Goal: Task Accomplishment & Management: Use online tool/utility

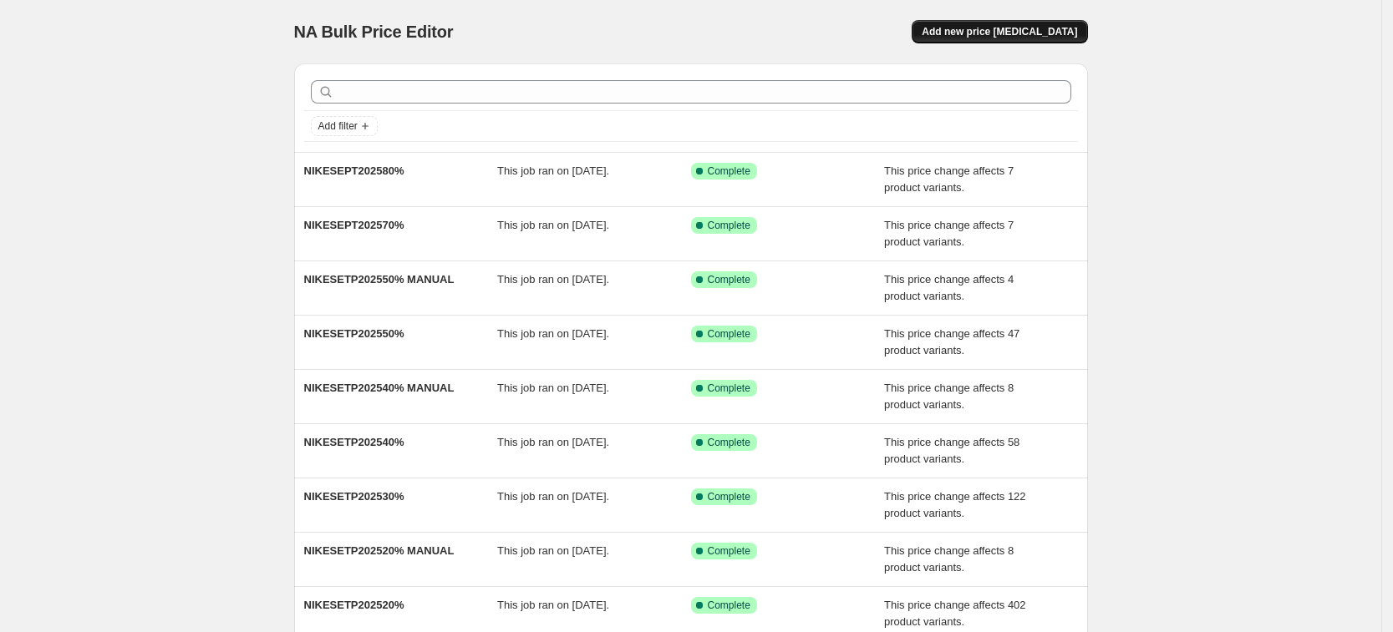
click at [1026, 36] on span "Add new price [MEDICAL_DATA]" at bounding box center [999, 31] width 155 height 13
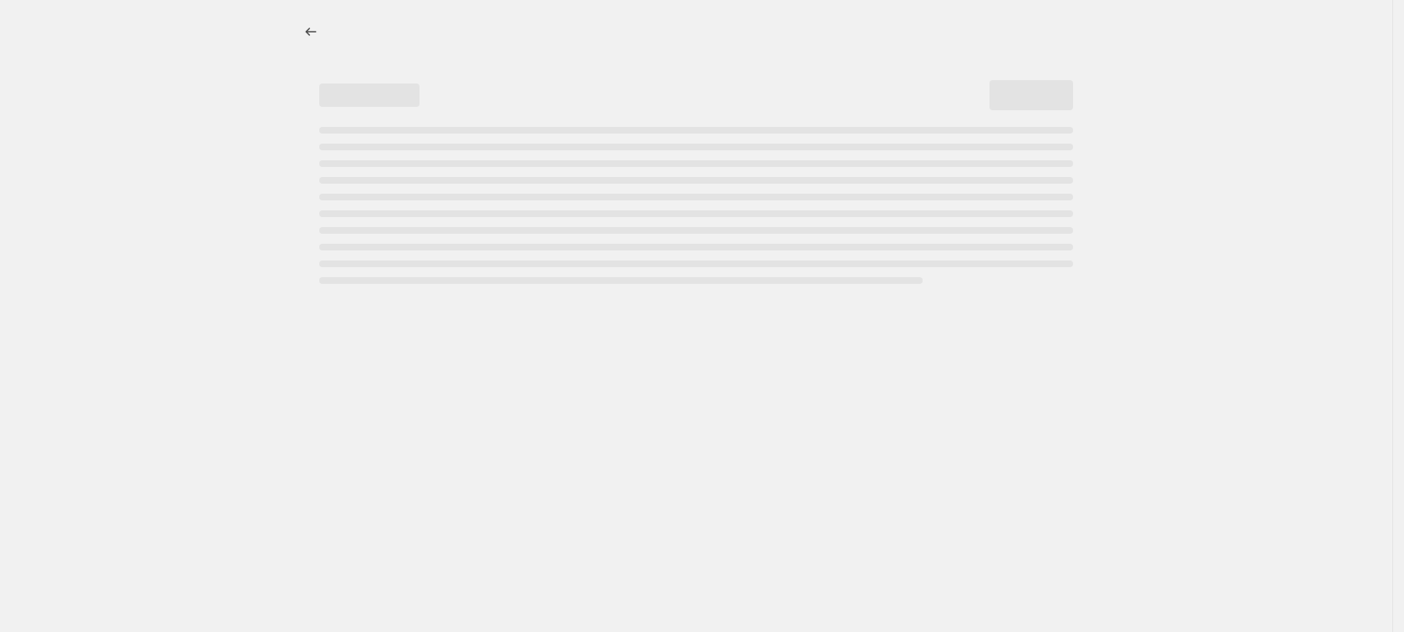
select select "percentage"
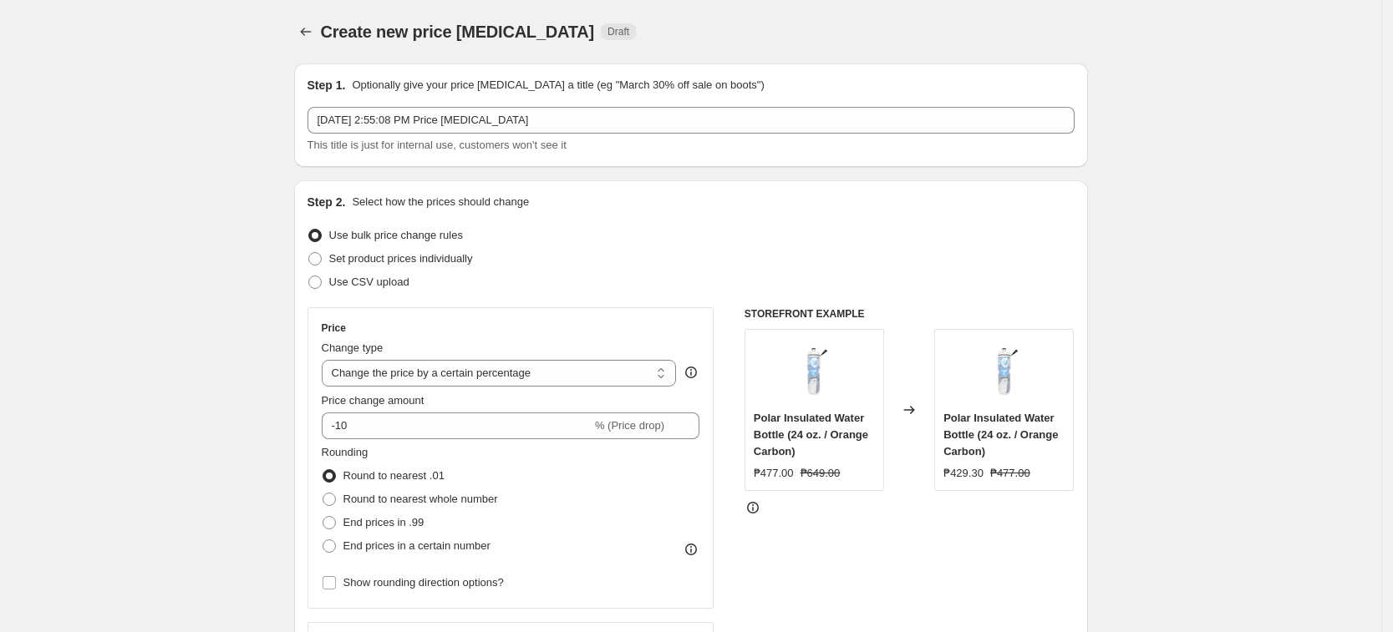
click at [728, 145] on div "This title is just for internal use, customers won't see it" at bounding box center [690, 145] width 767 height 17
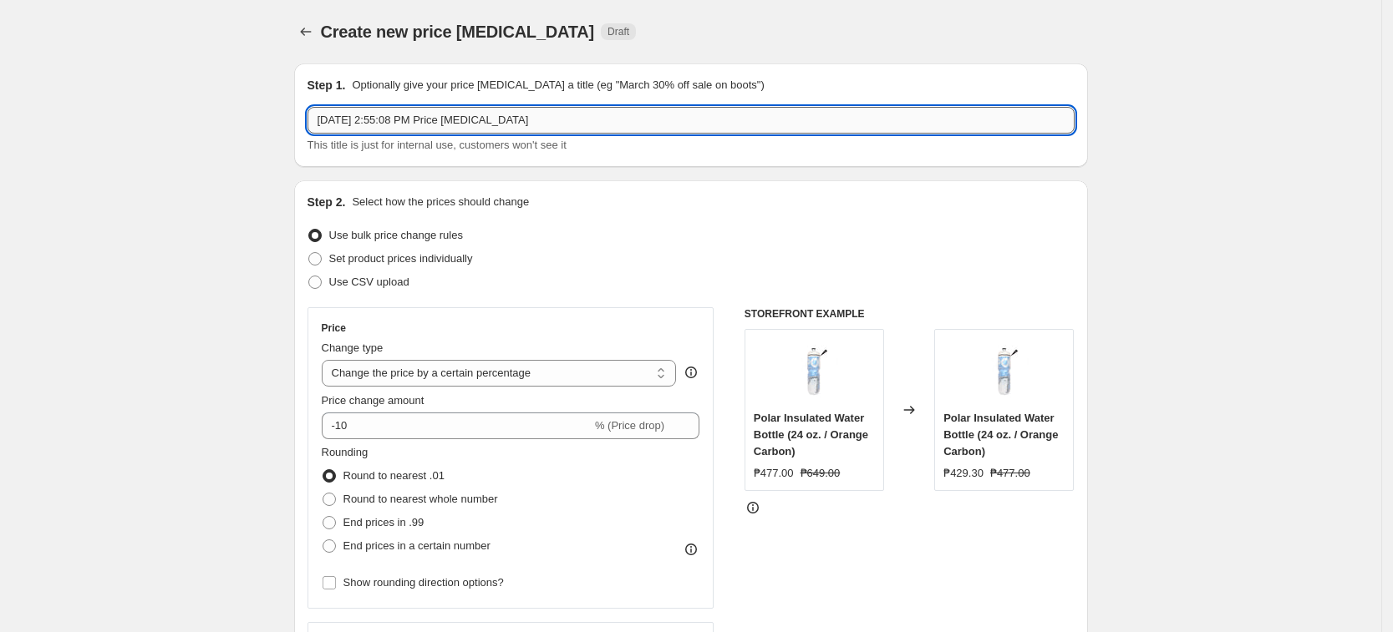
click at [725, 132] on input "[DATE] 2:55:08 PM Price [MEDICAL_DATA]" at bounding box center [690, 120] width 767 height 27
paste input "AUCONY40%SEPT162025"
type input "SAUCONY40%SEPT162025"
click at [391, 378] on select "Change the price to a certain amount Change the price by a certain amount Chang…" at bounding box center [499, 373] width 355 height 27
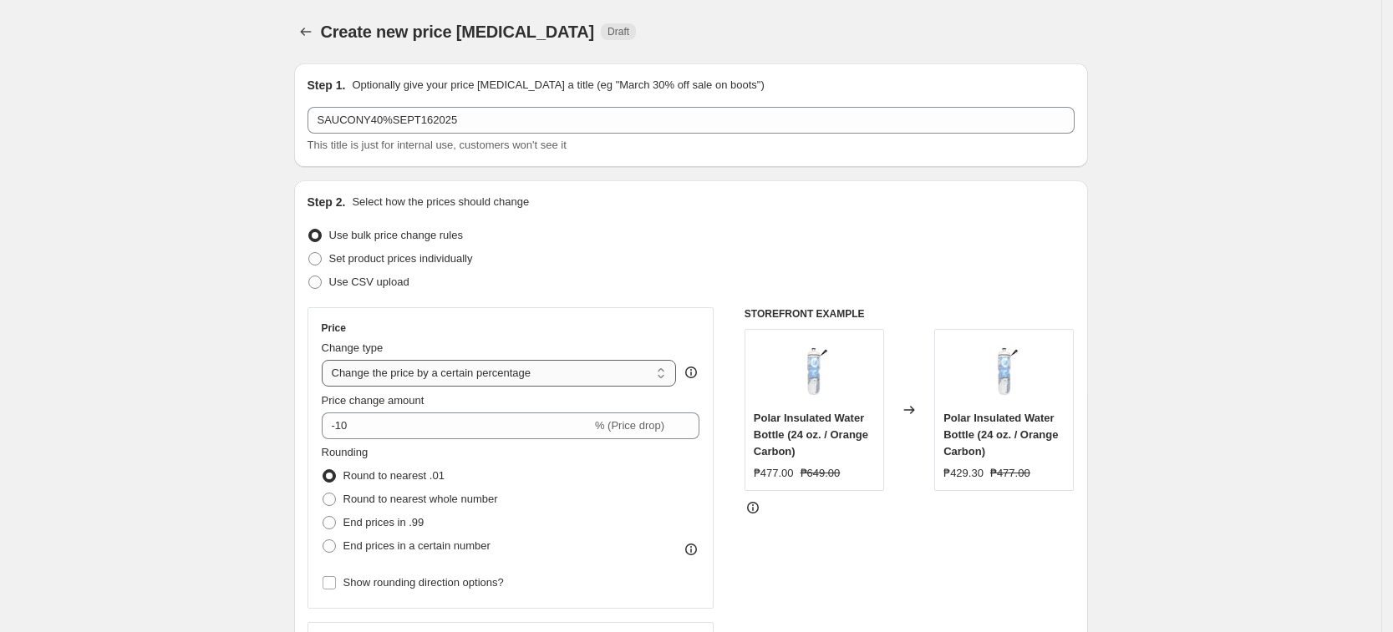
select select "pcap"
click at [327, 360] on select "Change the price to a certain amount Change the price by a certain amount Chang…" at bounding box center [499, 373] width 355 height 27
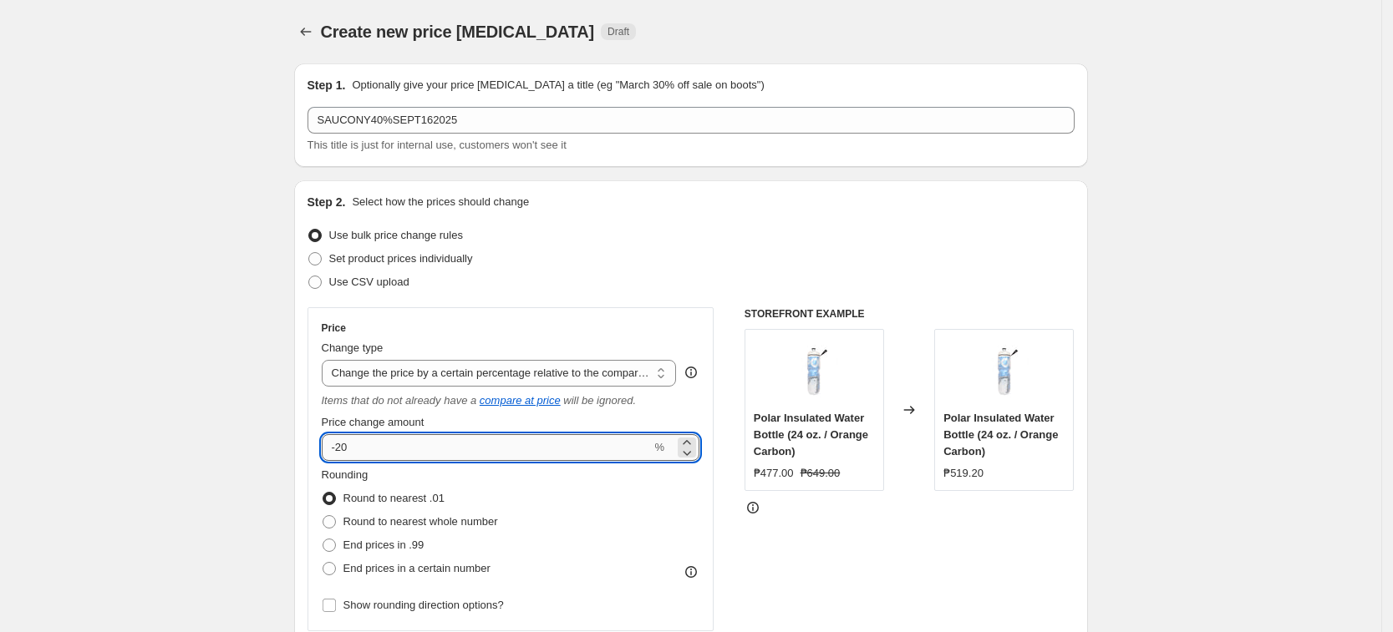
drag, startPoint x: 405, startPoint y: 454, endPoint x: 341, endPoint y: 452, distance: 64.4
click at [341, 452] on input "-20" at bounding box center [487, 447] width 330 height 27
type input "-40"
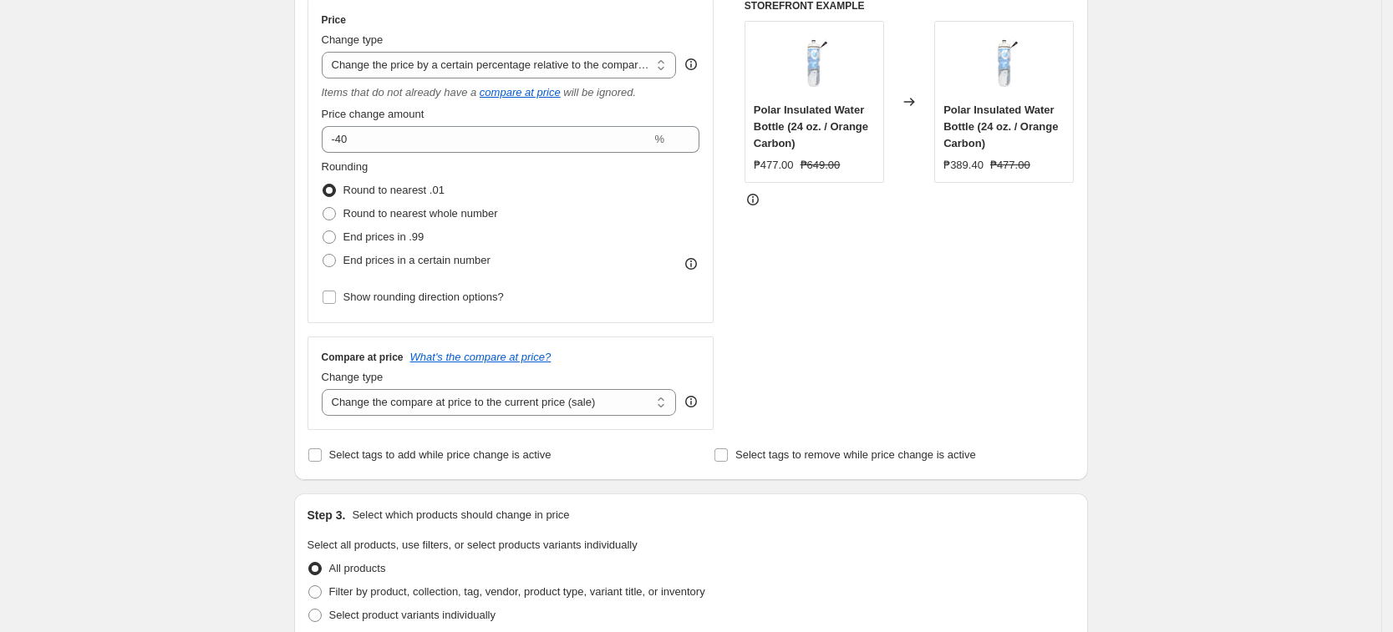
scroll to position [313, 0]
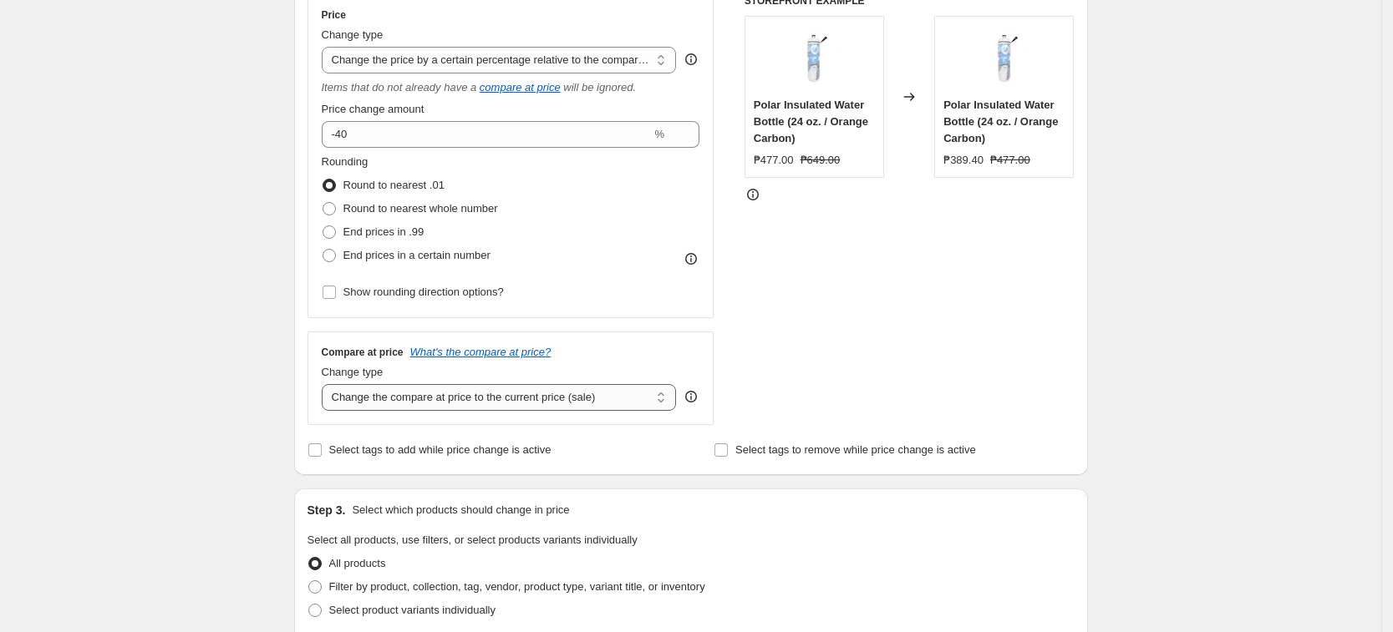
click at [428, 404] on select "Change the compare at price to the current price (sale) Change the compare at p…" at bounding box center [499, 397] width 355 height 27
select select "no_change"
click at [327, 384] on select "Change the compare at price to the current price (sale) Change the compare at p…" at bounding box center [499, 397] width 355 height 27
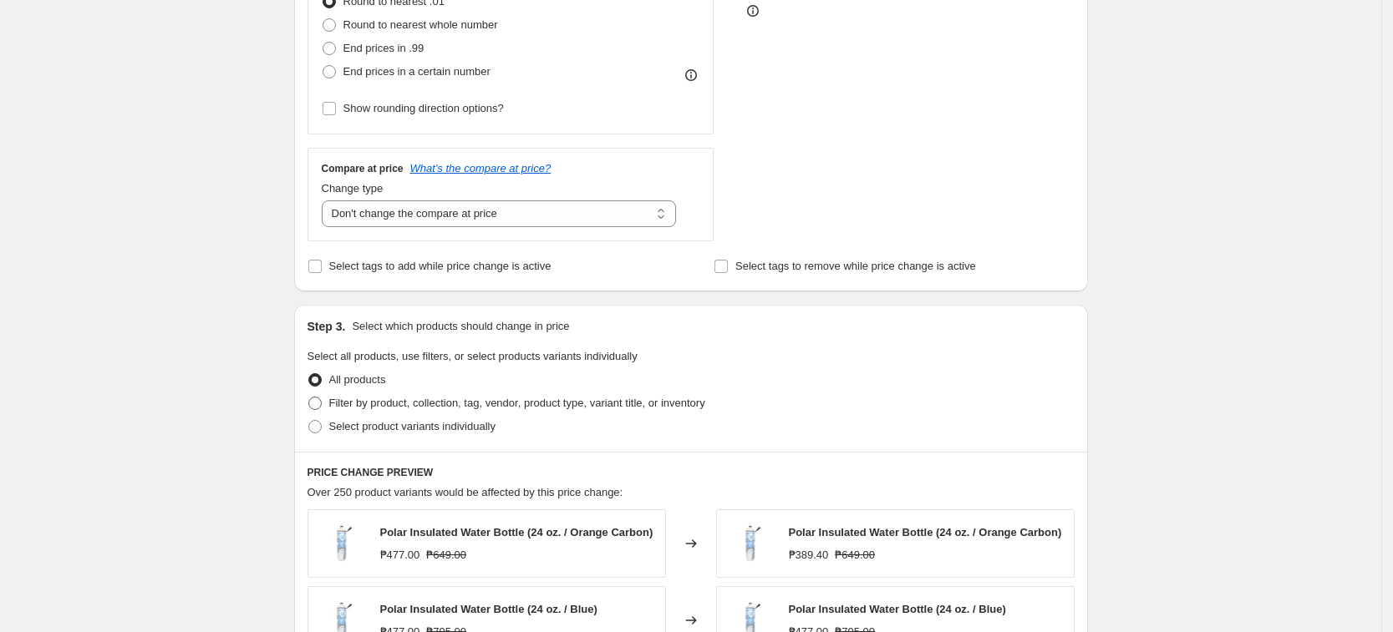
scroll to position [522, 0]
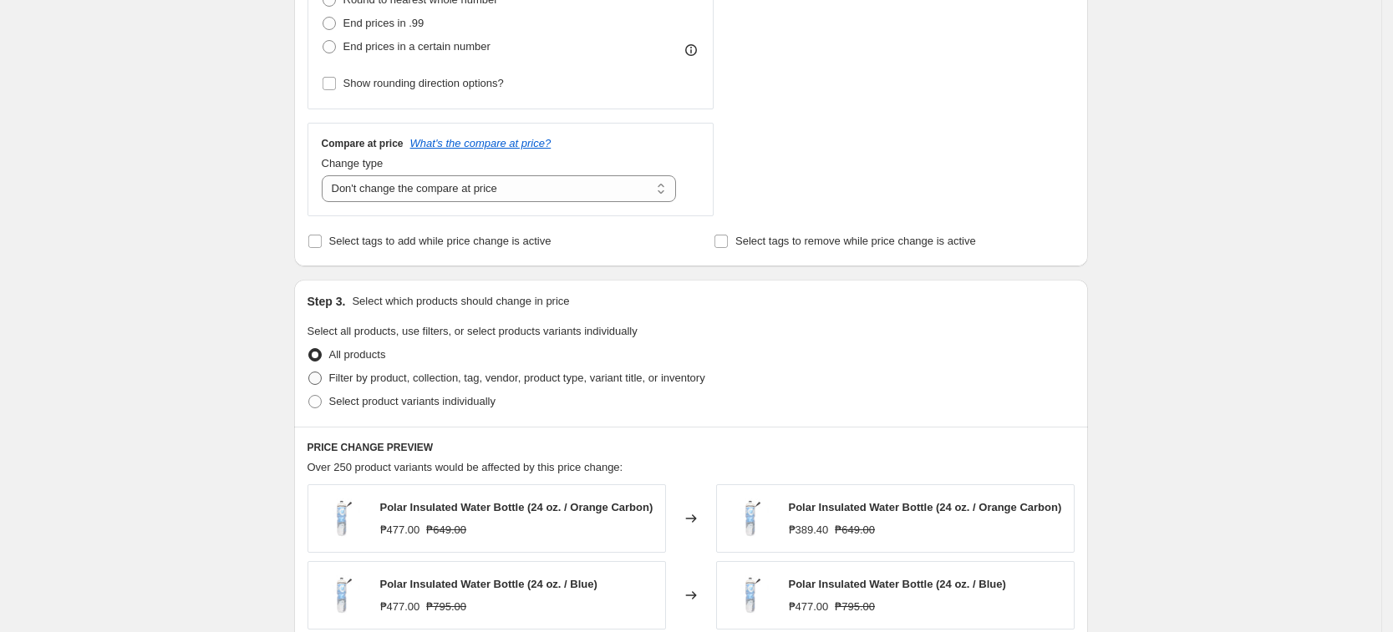
click at [368, 380] on span "Filter by product, collection, tag, vendor, product type, variant title, or inv…" at bounding box center [517, 378] width 376 height 13
click at [309, 373] on input "Filter by product, collection, tag, vendor, product type, variant title, or inv…" at bounding box center [308, 372] width 1 height 1
radio input "true"
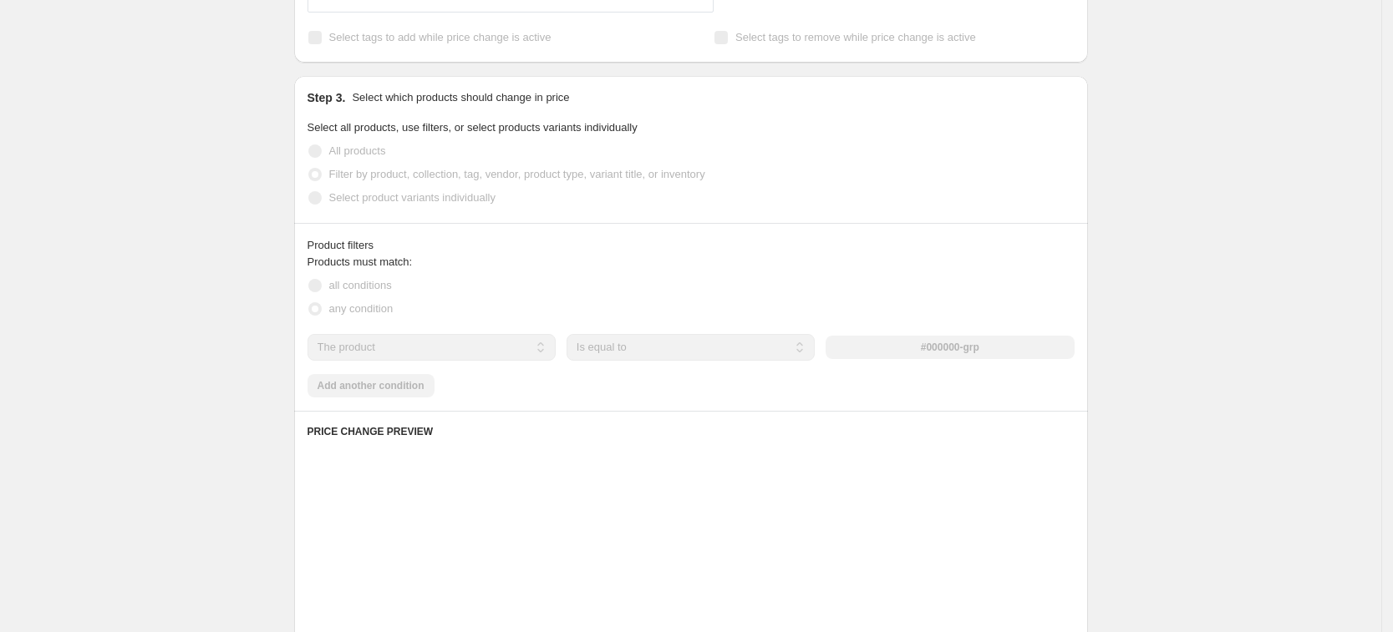
scroll to position [731, 0]
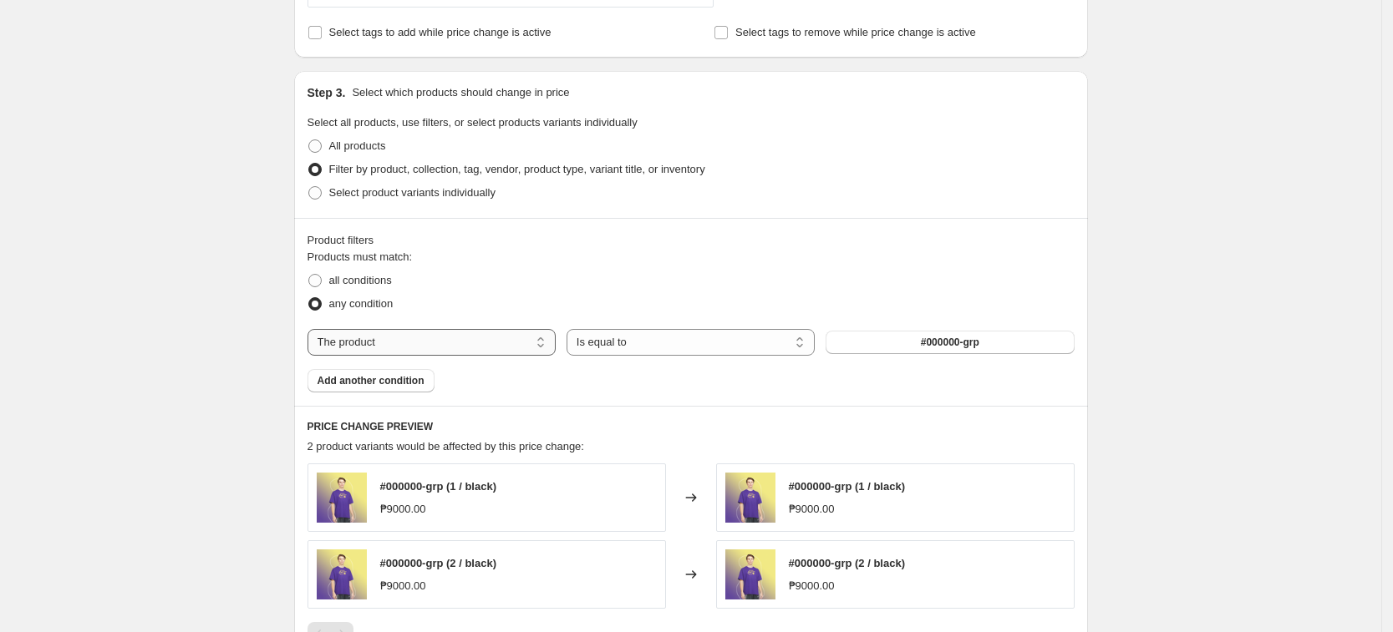
click at [373, 351] on select "The product The product's collection The product's tag The product's vendor The…" at bounding box center [431, 342] width 248 height 27
select select "tag"
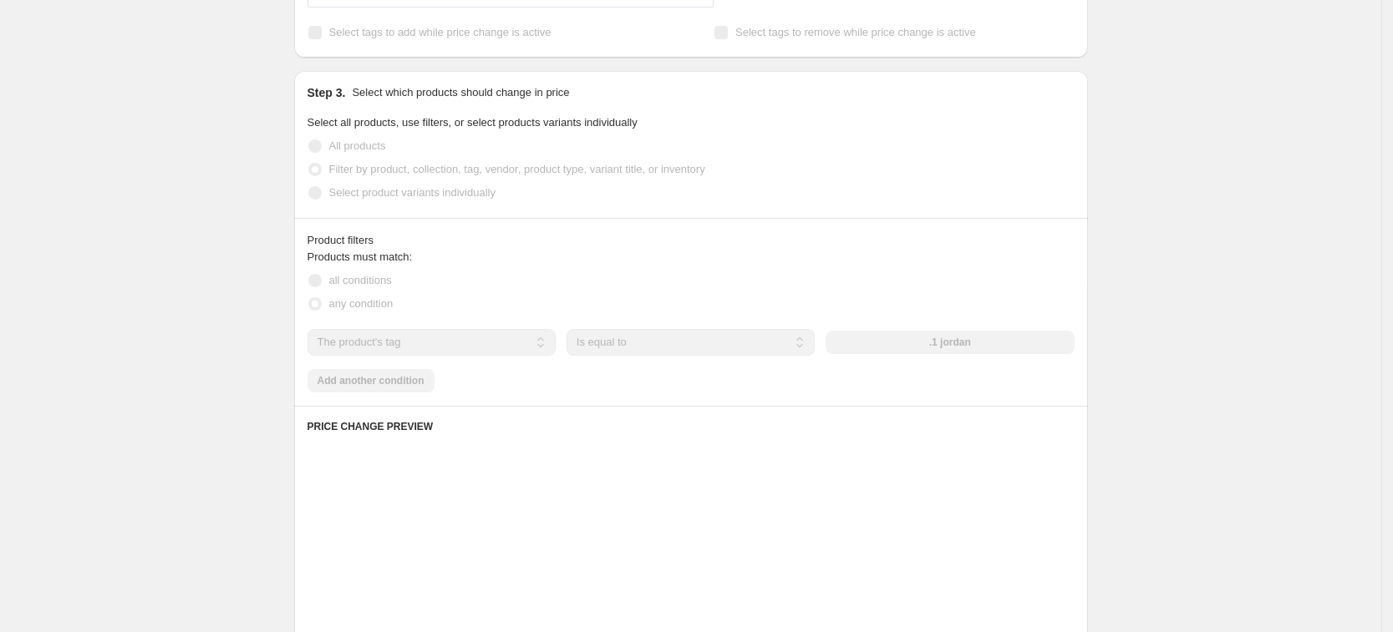
click at [1026, 358] on div "Products must match: all conditions any condition The product The product's col…" at bounding box center [690, 321] width 767 height 144
click at [998, 350] on div ".1 jordan" at bounding box center [949, 342] width 248 height 23
click at [998, 345] on button ".1 jordan" at bounding box center [949, 342] width 248 height 23
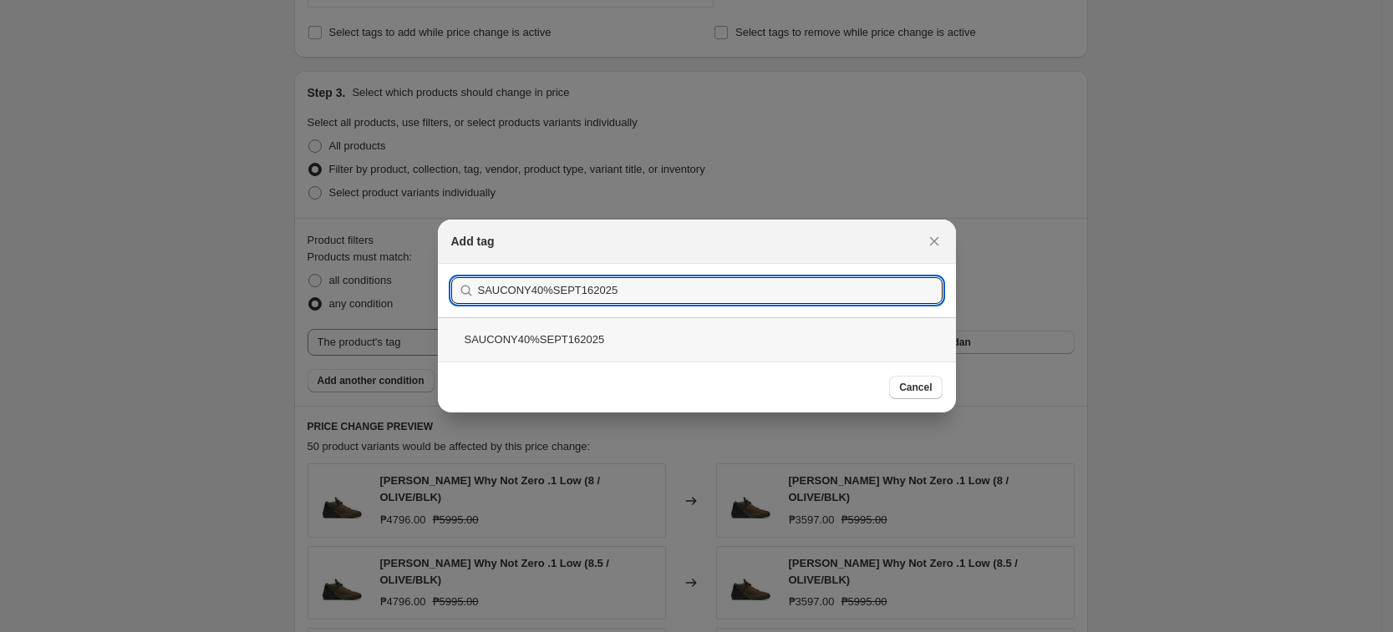
click at [581, 314] on section "Submit SAUCONY40%SEPT162025" at bounding box center [697, 290] width 518 height 53
type input "SAUCONY40%SEPT162025"
click at [581, 322] on div "SAUCONY40%SEPT162025" at bounding box center [697, 339] width 518 height 44
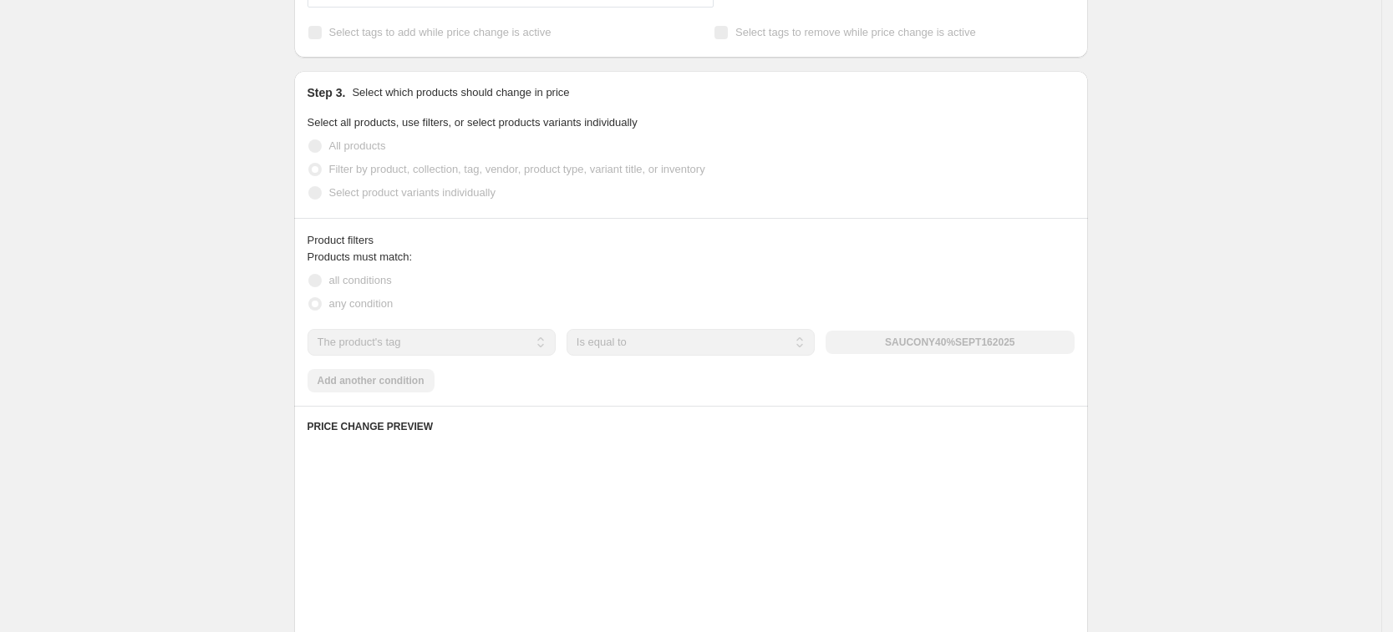
click at [1088, 254] on div "Product filters Products must match: all conditions any condition The product T…" at bounding box center [691, 312] width 794 height 188
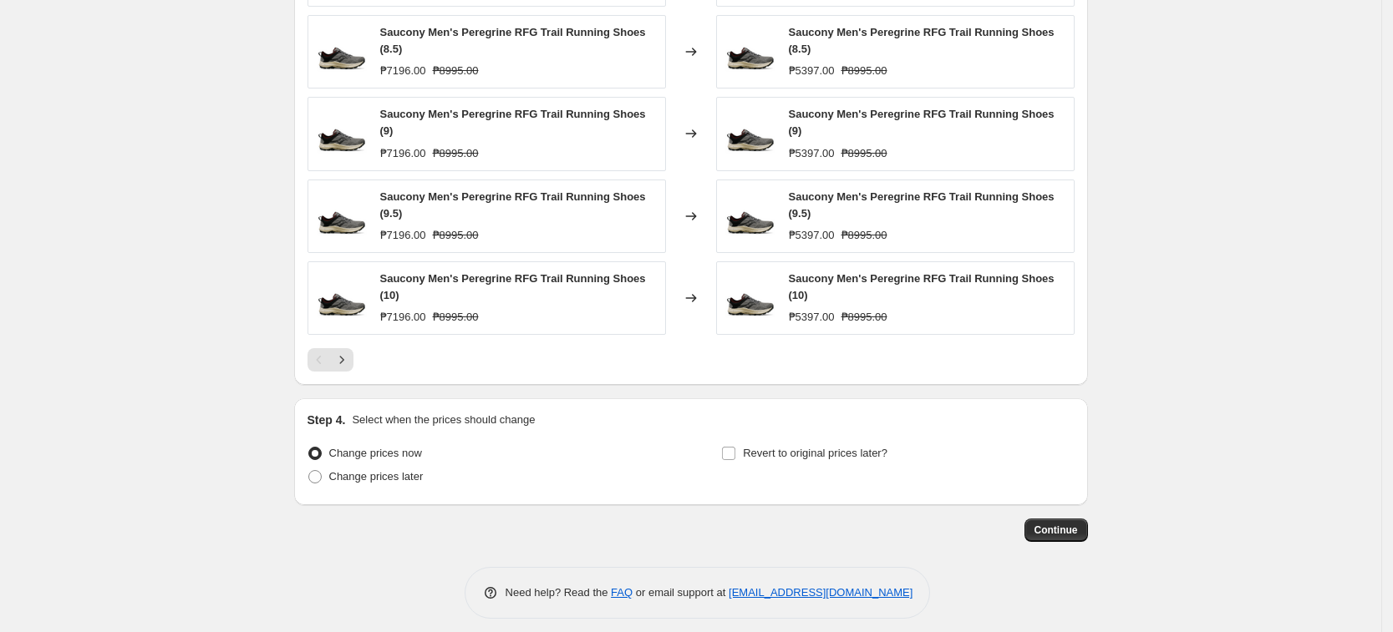
scroll to position [1265, 0]
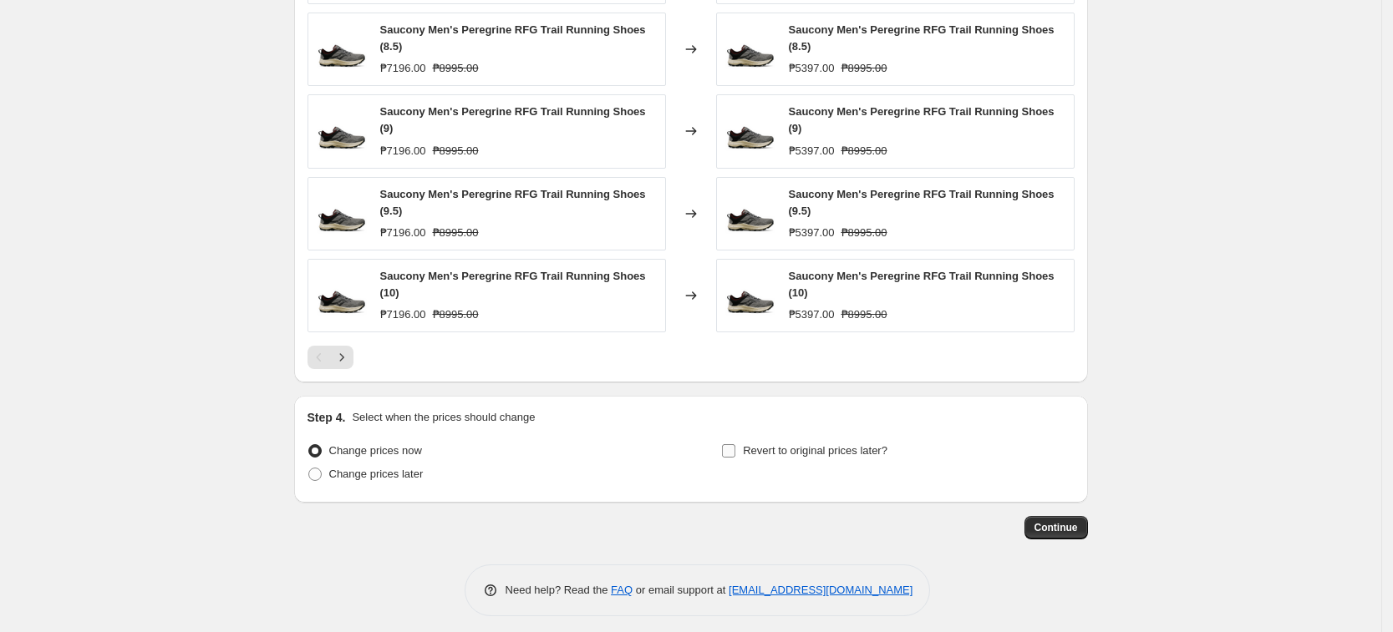
click at [825, 446] on span "Revert to original prices later?" at bounding box center [815, 450] width 145 height 13
click at [735, 446] on input "Revert to original prices later?" at bounding box center [728, 450] width 13 height 13
checkbox input "true"
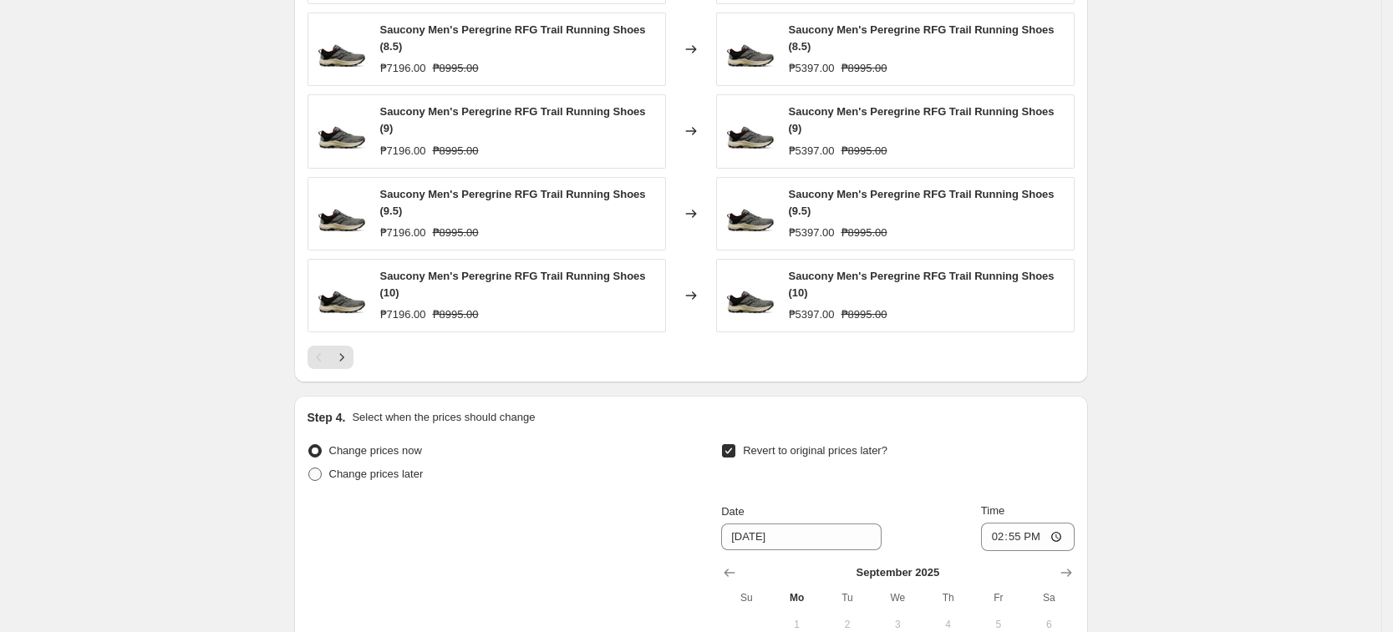
click at [390, 468] on span "Change prices later" at bounding box center [376, 474] width 94 height 13
click at [309, 468] on input "Change prices later" at bounding box center [308, 468] width 1 height 1
radio input "true"
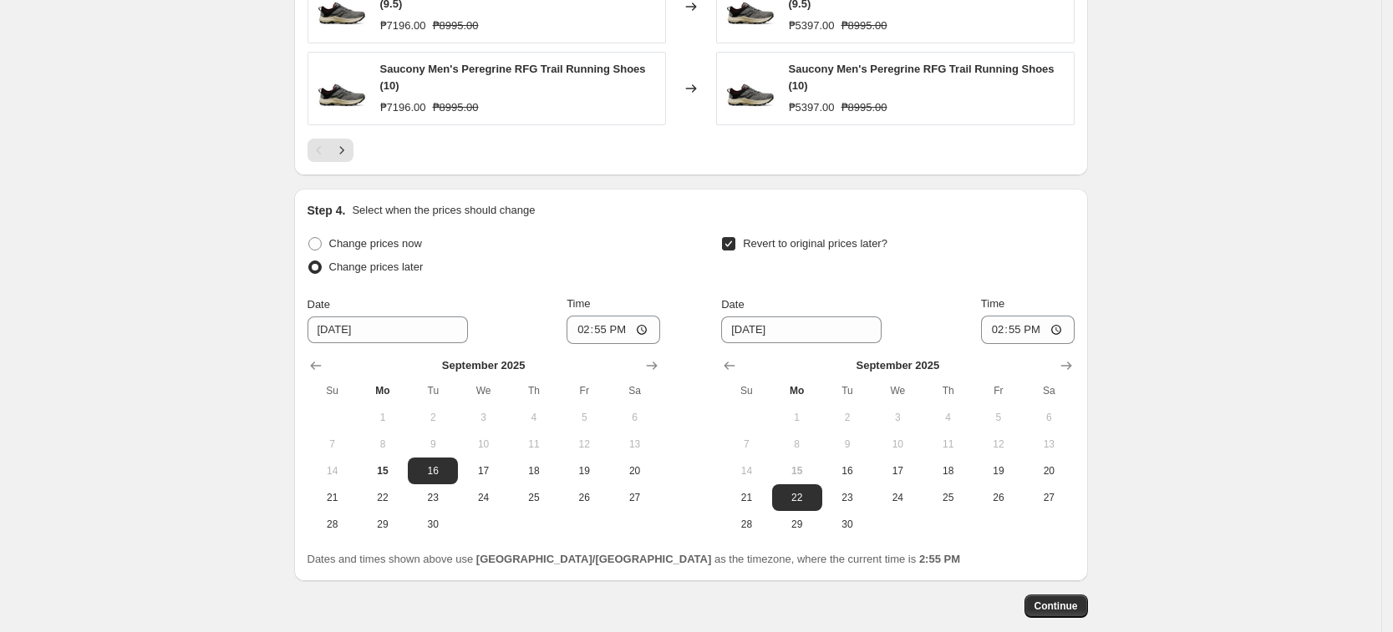
scroll to position [1474, 0]
click at [435, 463] on span "16" at bounding box center [432, 469] width 37 height 13
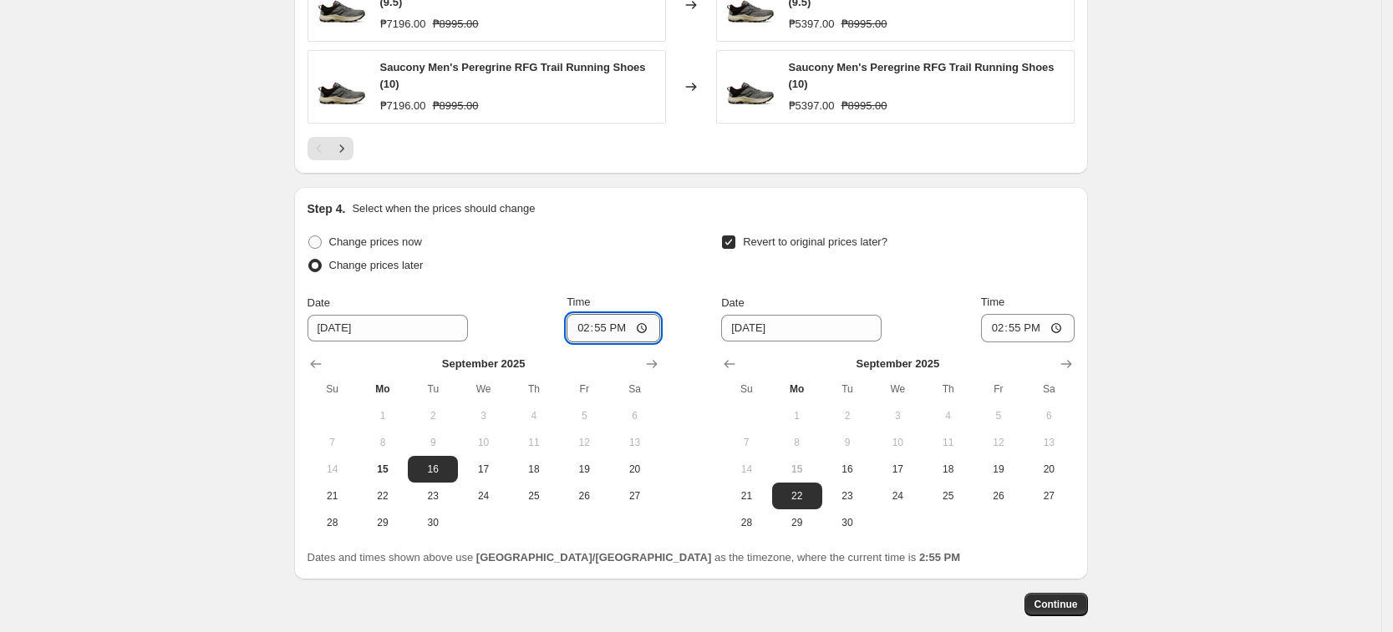
click at [587, 323] on input "14:55" at bounding box center [613, 328] width 94 height 28
click at [605, 325] on input "12:09" at bounding box center [613, 328] width 94 height 28
click at [623, 319] on input "12:00" at bounding box center [613, 328] width 94 height 28
type input "00:00"
click at [1004, 296] on span "Time" at bounding box center [992, 302] width 23 height 13
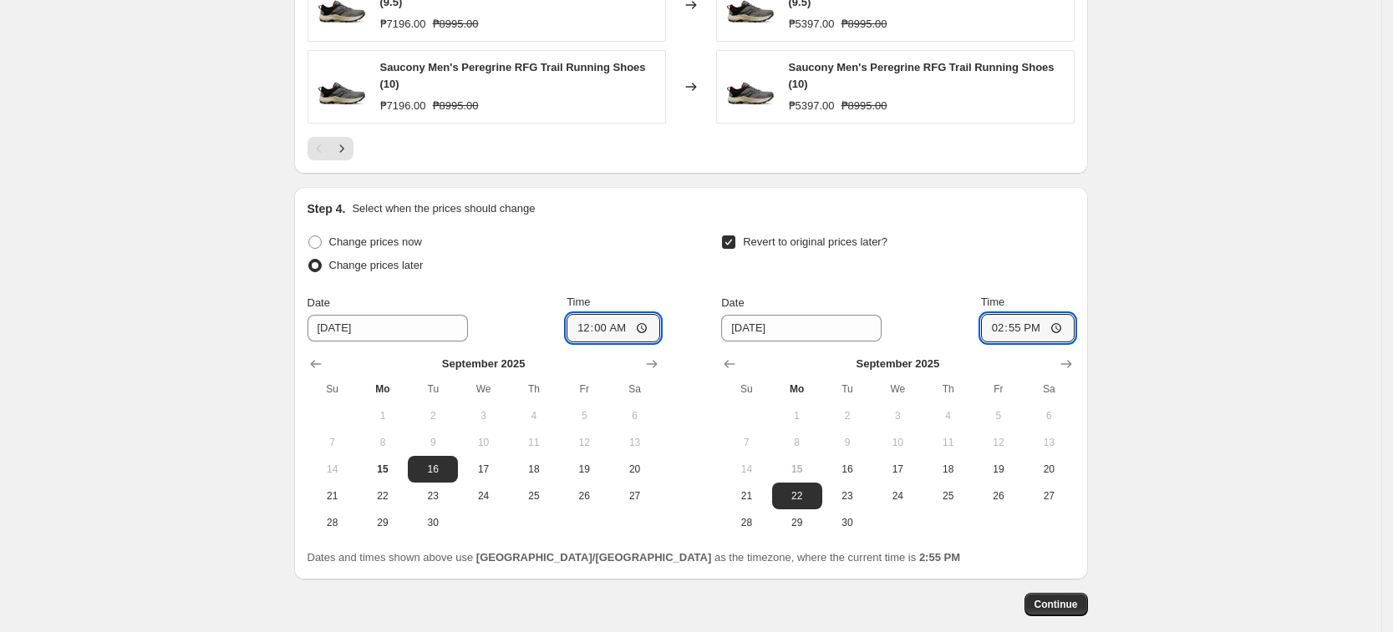
click at [1005, 314] on input "14:55" at bounding box center [1028, 328] width 94 height 28
click at [751, 236] on span "Revert to original prices later?" at bounding box center [815, 242] width 145 height 13
click at [735, 236] on input "Revert to original prices later?" at bounding box center [728, 242] width 13 height 13
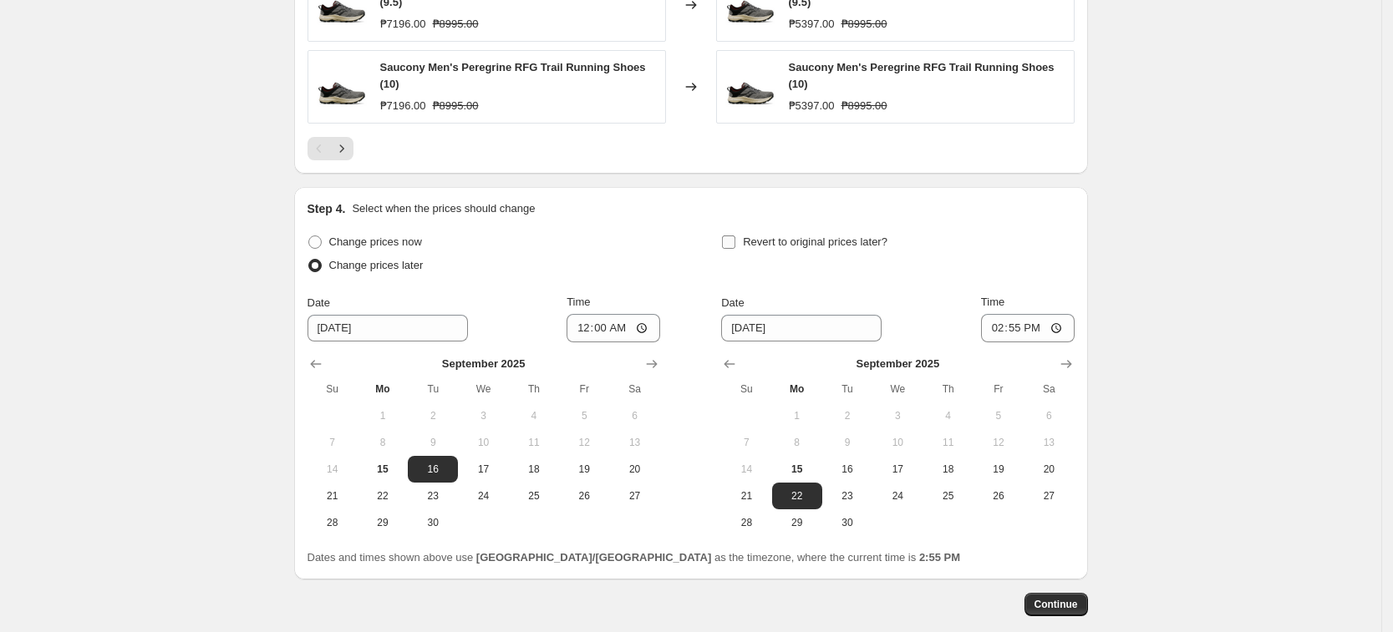
checkbox input "false"
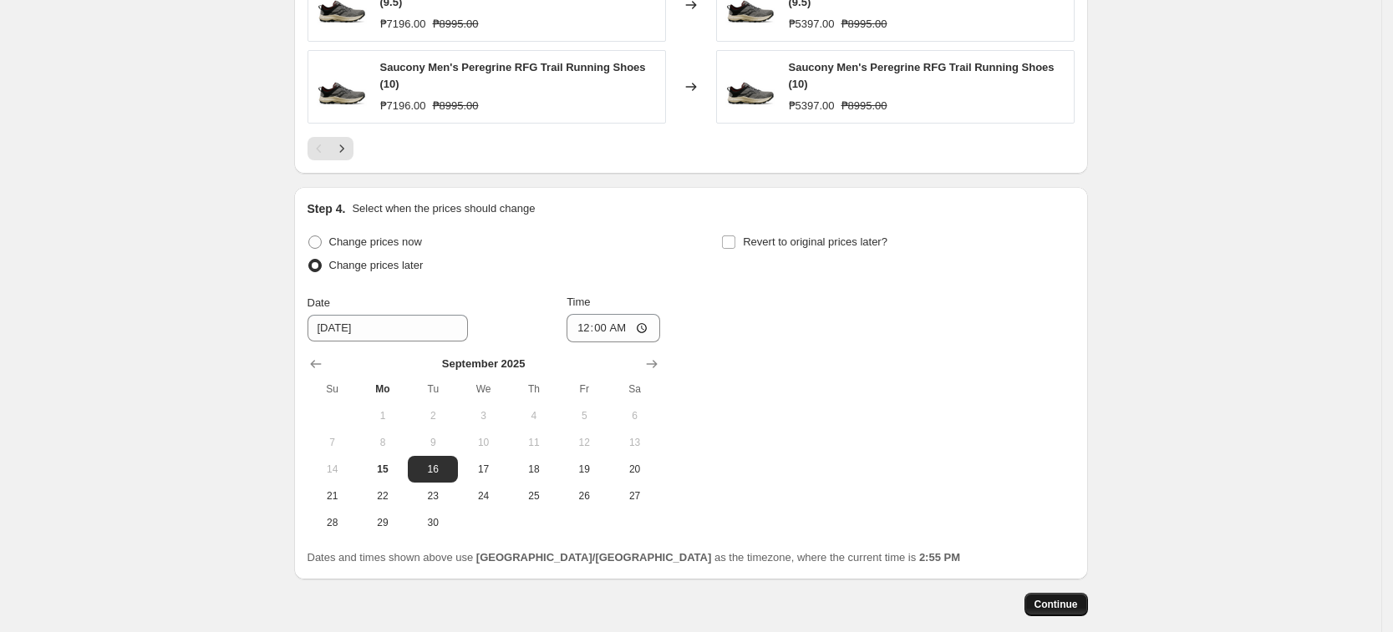
click at [1059, 599] on span "Continue" at bounding box center [1055, 604] width 43 height 13
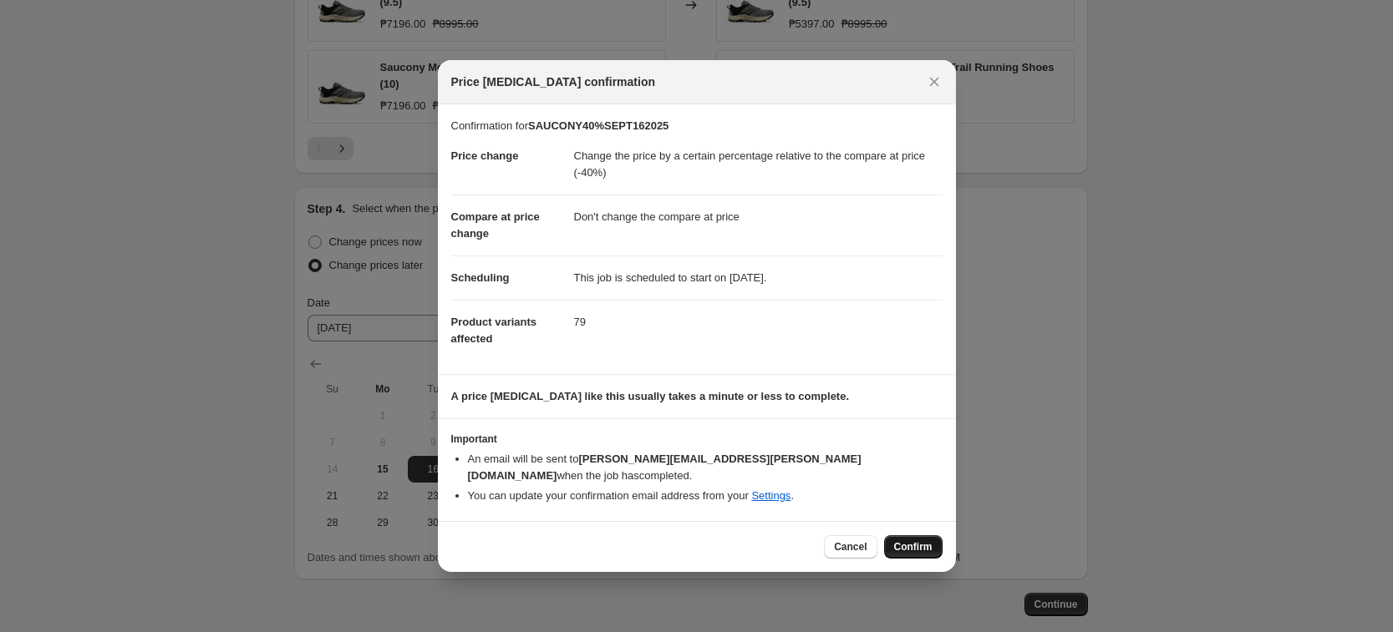
click at [898, 541] on span "Confirm" at bounding box center [913, 547] width 38 height 13
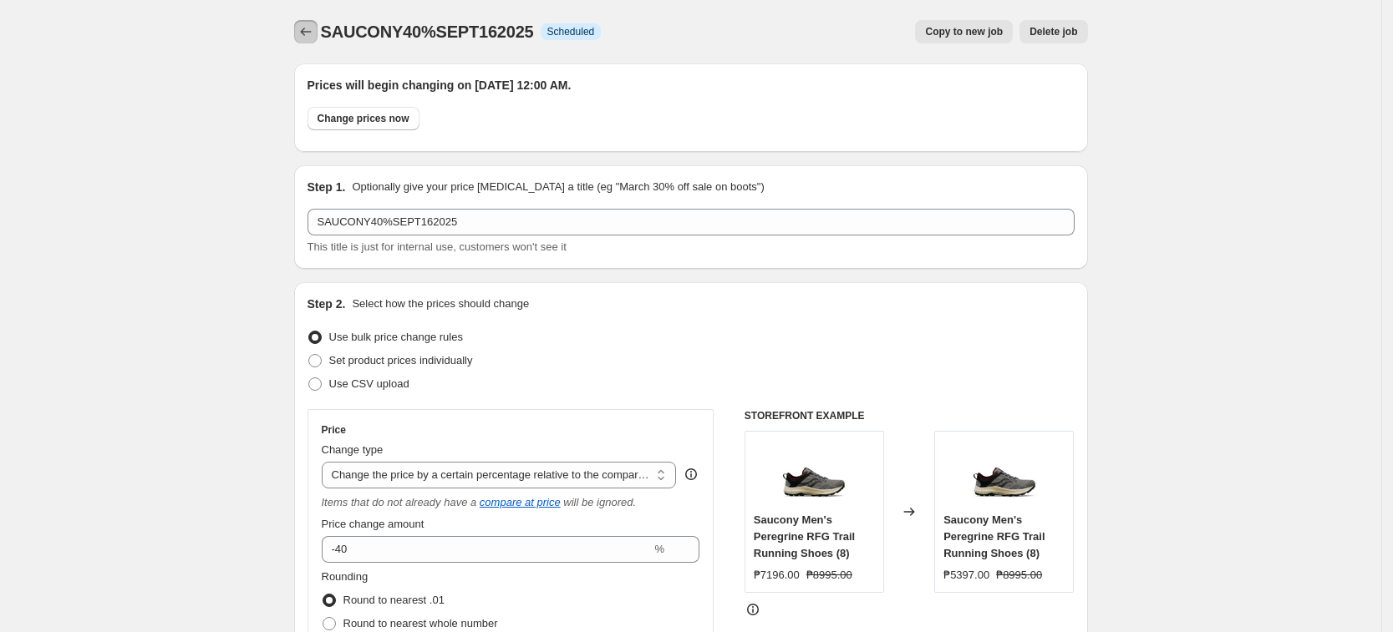
click at [312, 20] on button "Price change jobs" at bounding box center [305, 31] width 23 height 23
